Goal: Navigation & Orientation: Find specific page/section

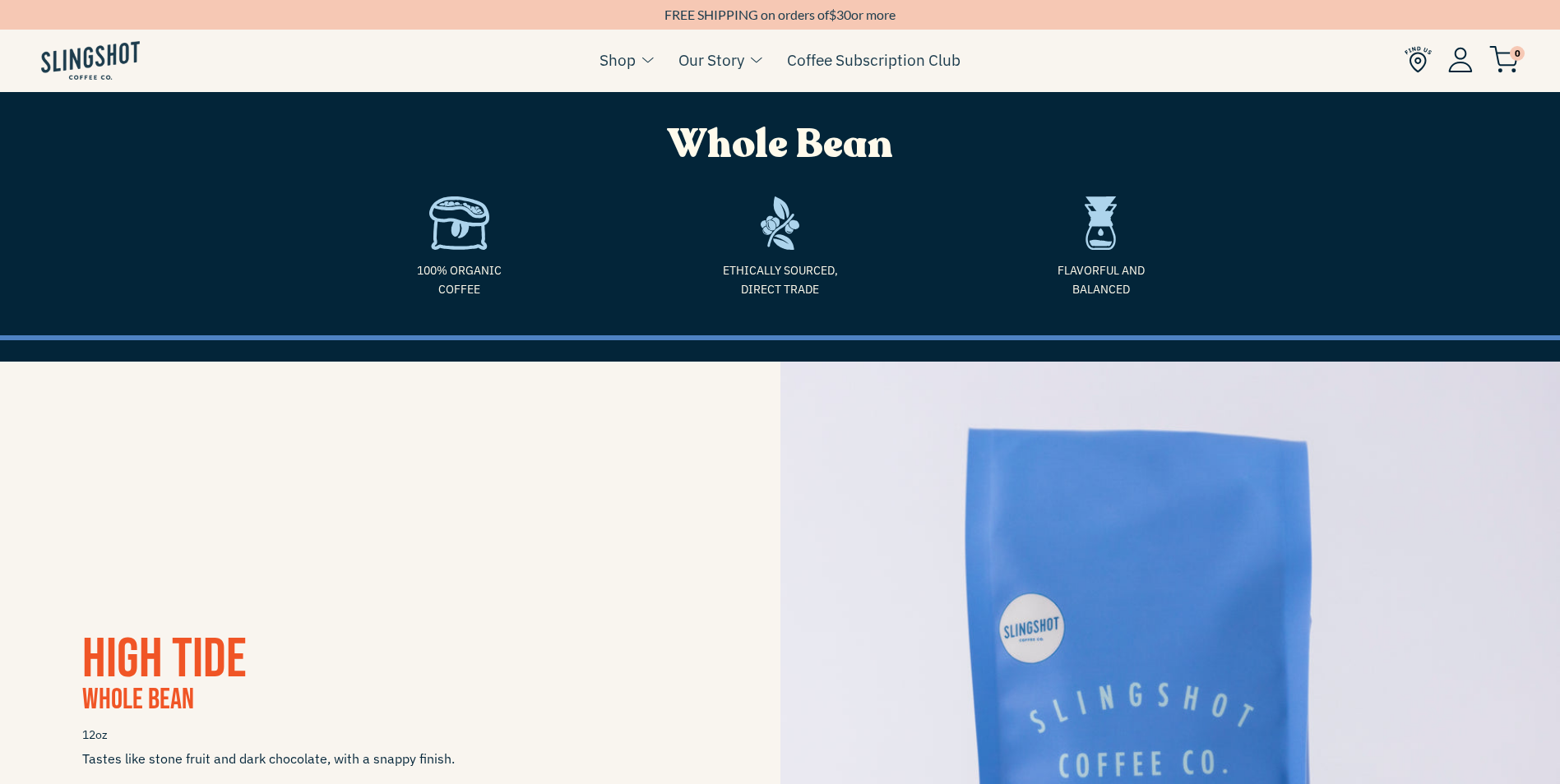
scroll to position [2950, 0]
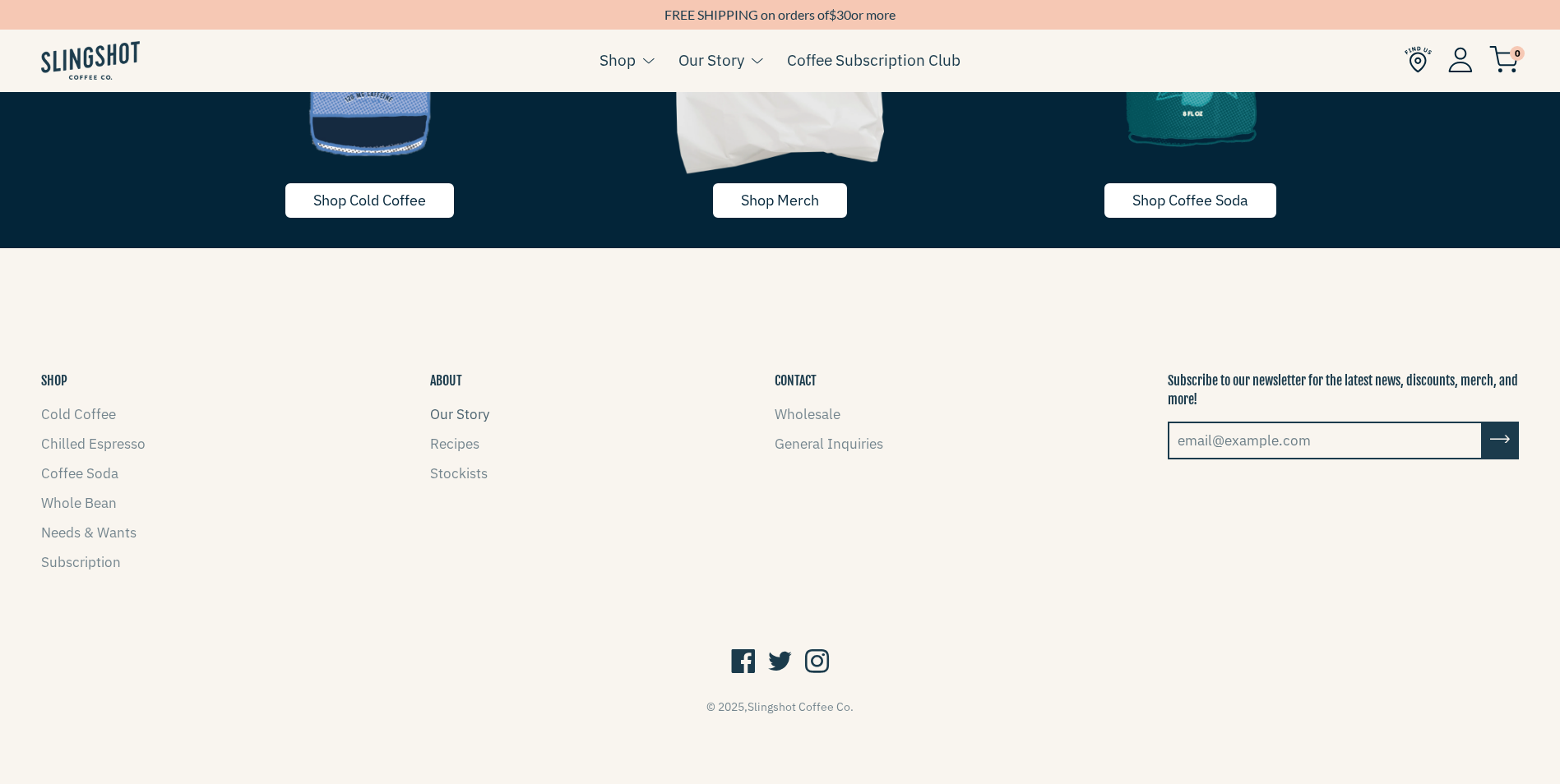
click at [468, 416] on link "Our Story" at bounding box center [459, 415] width 59 height 18
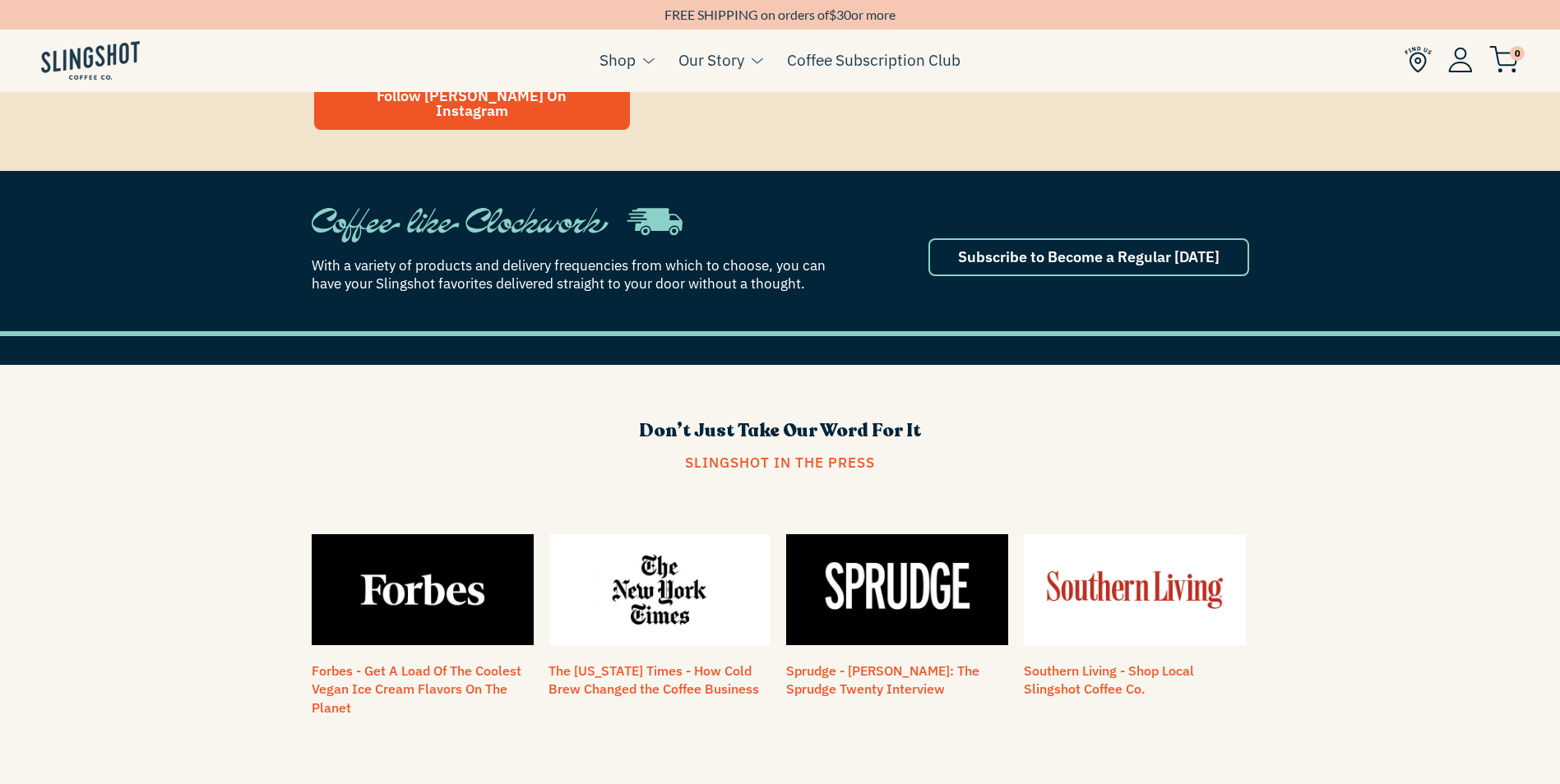
scroll to position [1315, 0]
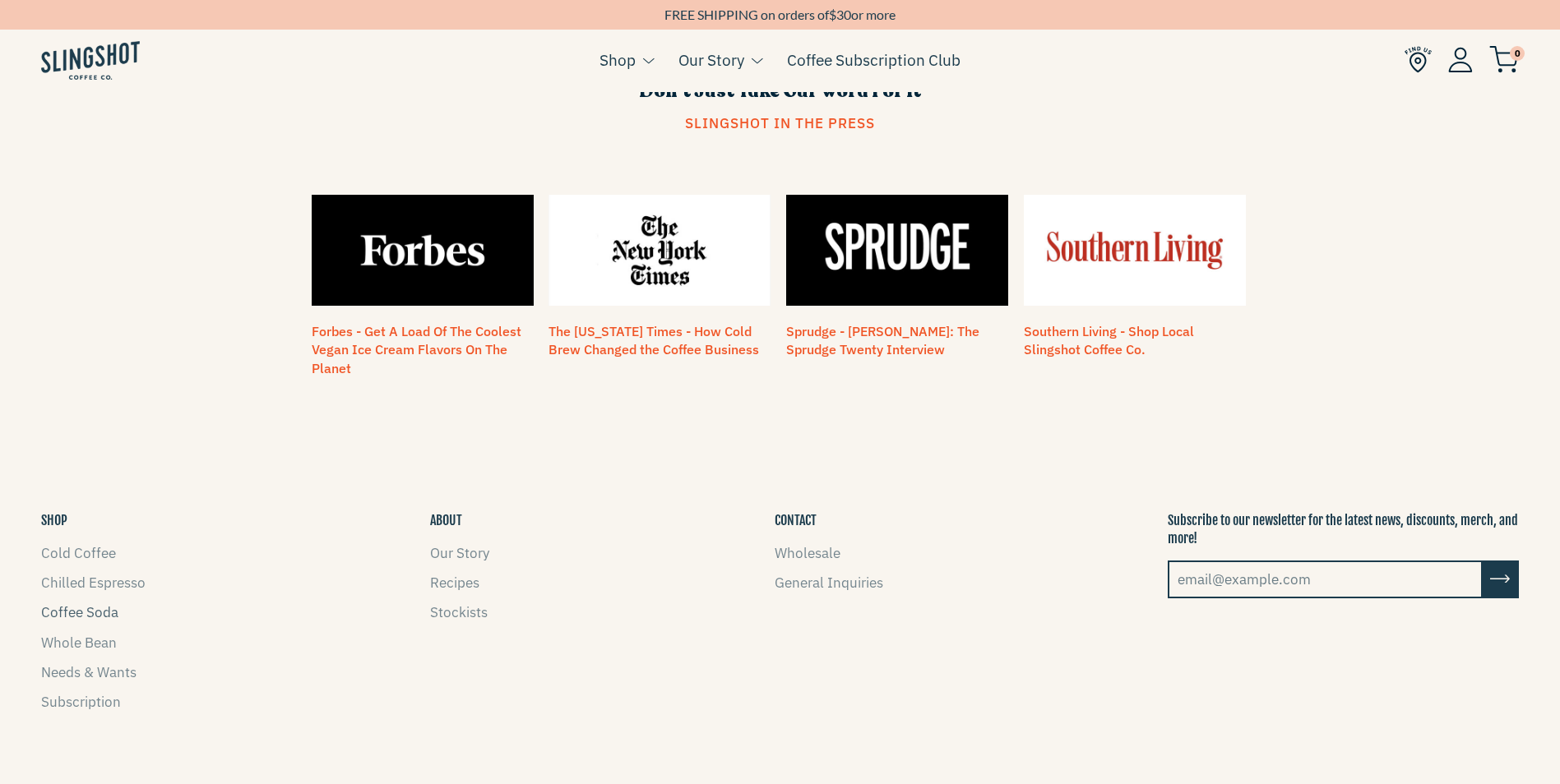
click at [84, 603] on link "Coffee Soda" at bounding box center [79, 613] width 77 height 18
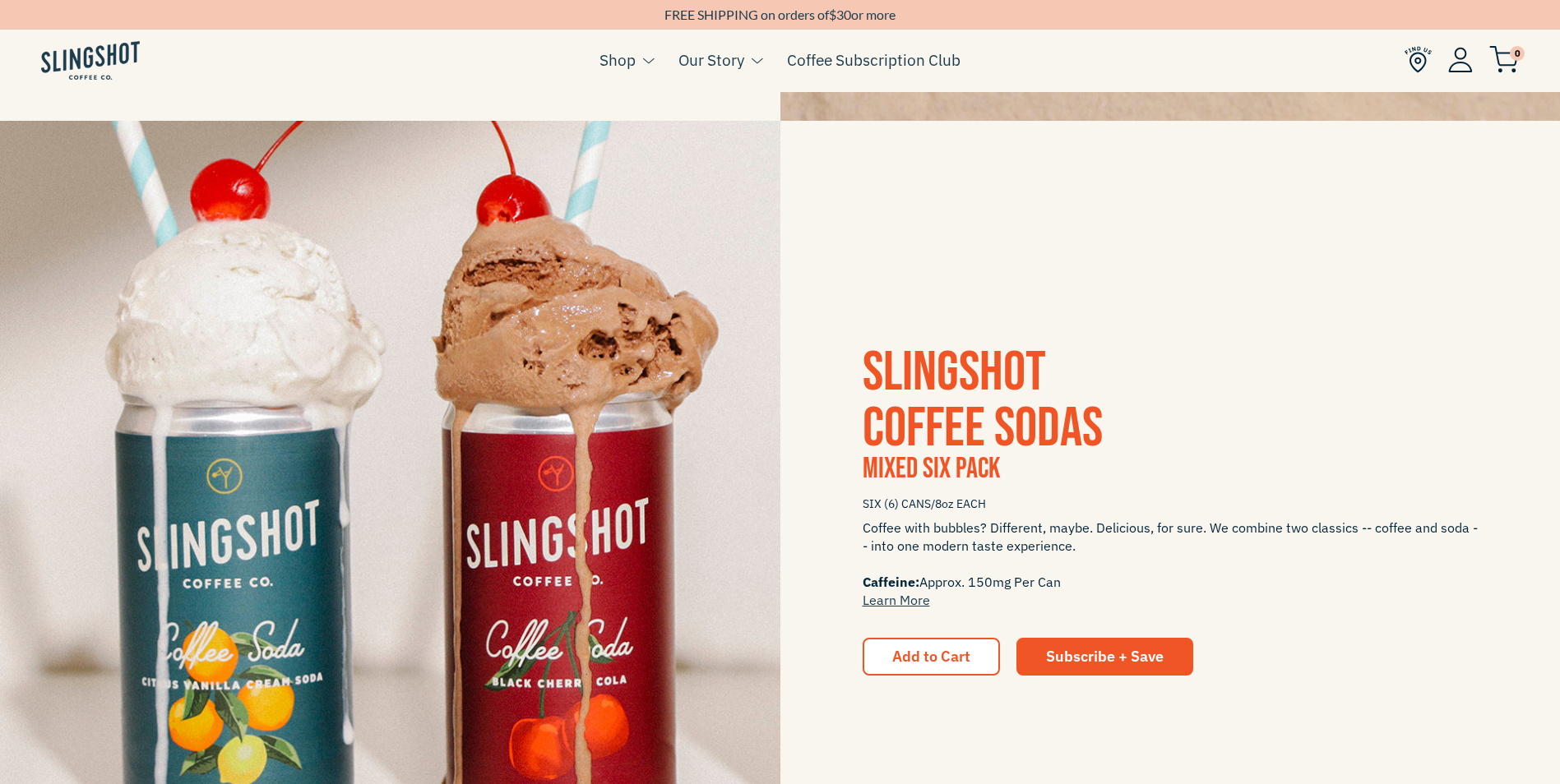
scroll to position [2795, 0]
